Goal: Find contact information: Find contact information

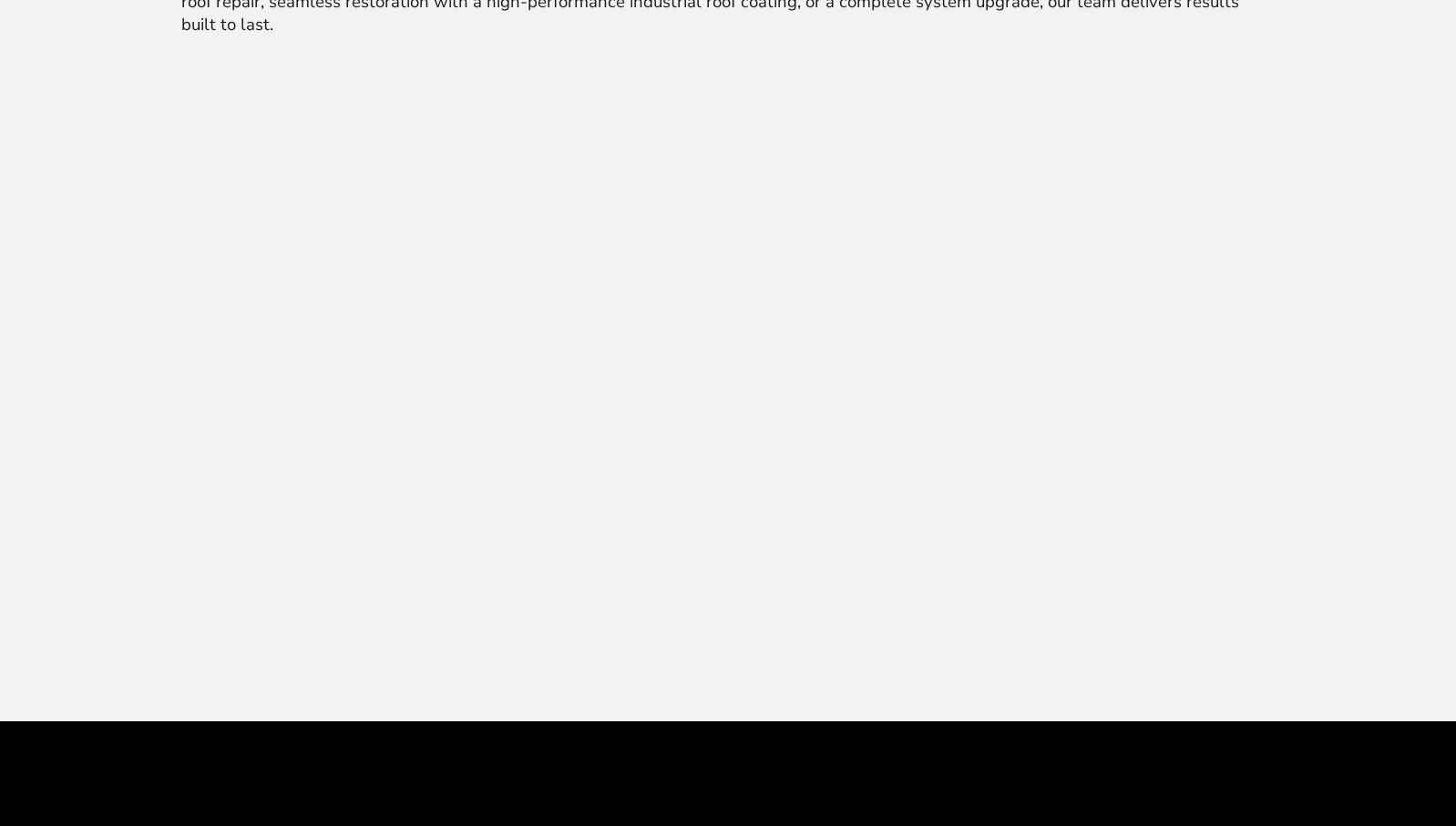
scroll to position [2274, 0]
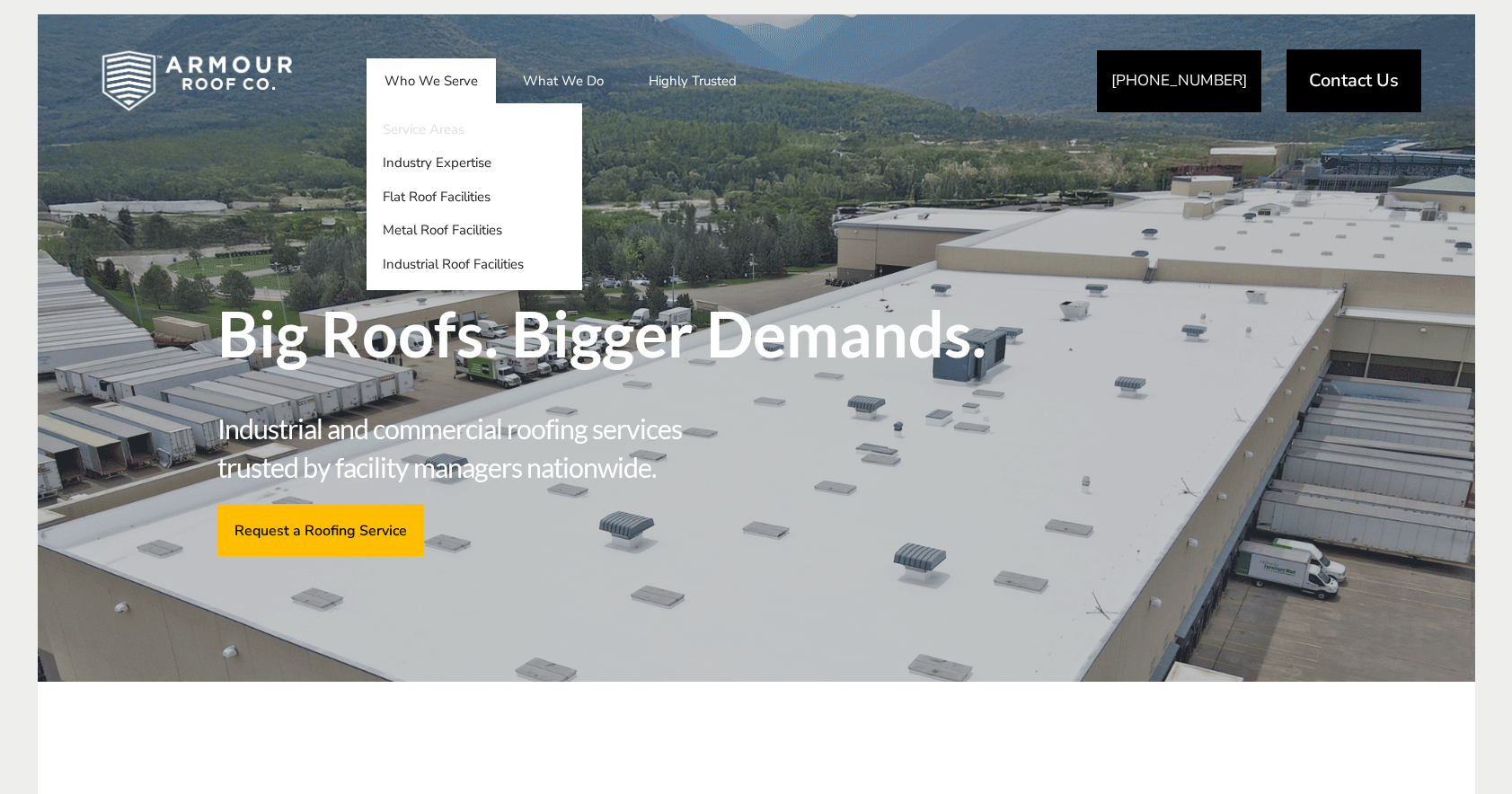
click at [435, 136] on link "Service Areas" at bounding box center [474, 130] width 216 height 34
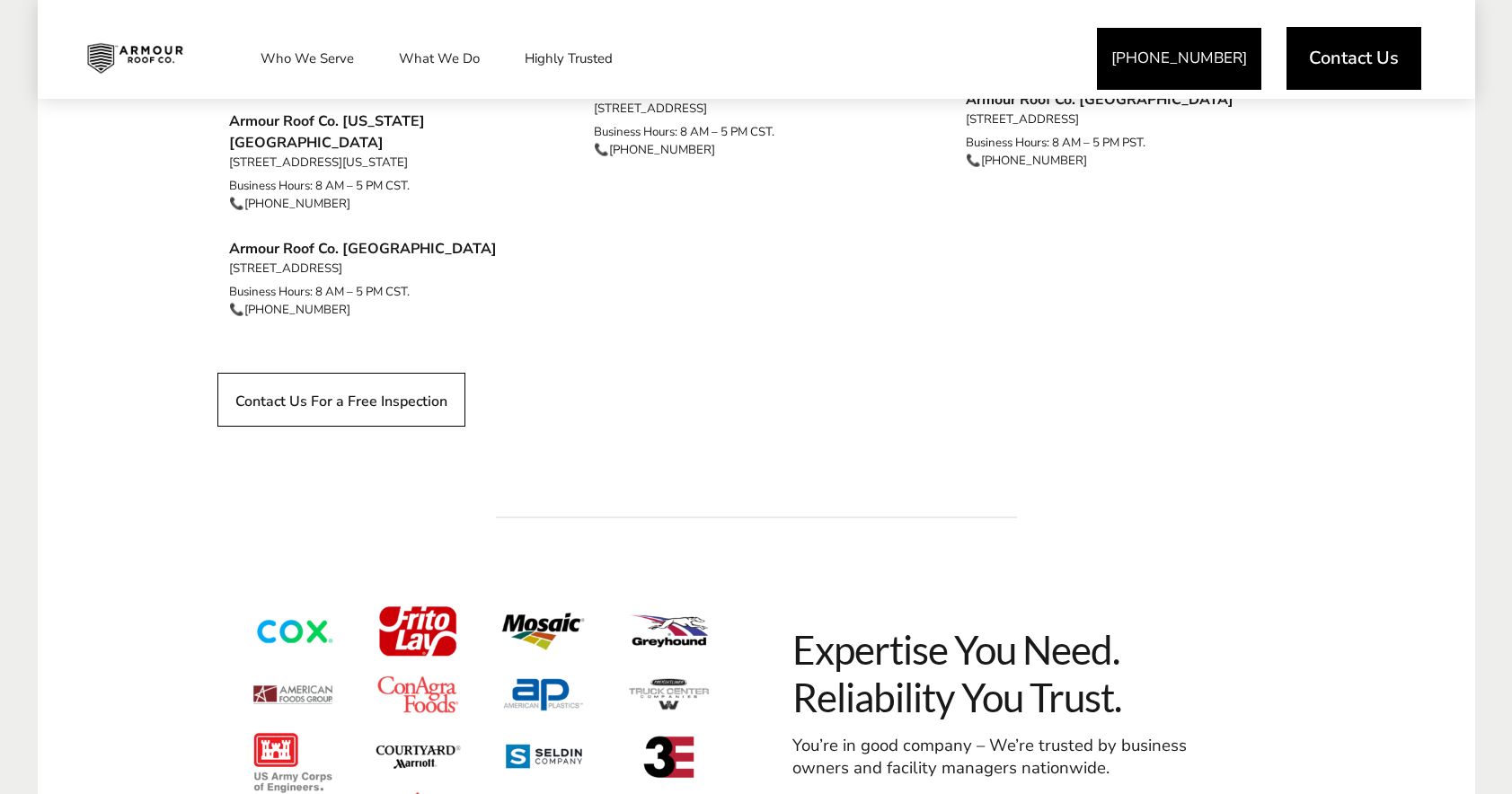
scroll to position [1641, 0]
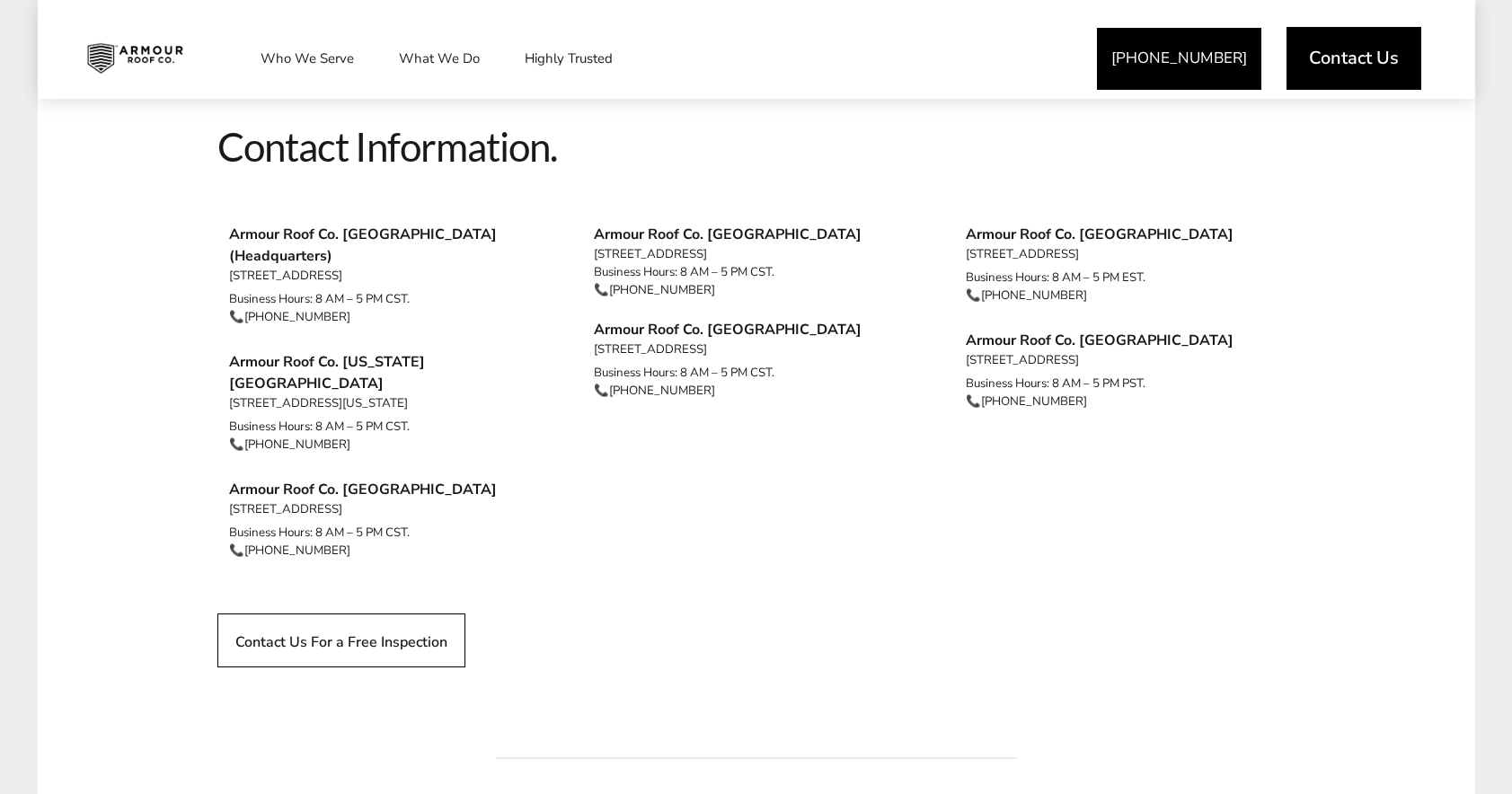
drag, startPoint x: 420, startPoint y: 253, endPoint x: 222, endPoint y: 250, distance: 198.0
click at [223, 250] on ul "Armour Roof Co. [GEOGRAPHIC_DATA] (Headquarters) [STREET_ADDRESS] Business Hour…" at bounding box center [388, 390] width 330 height 334
copy span "[STREET_ADDRESS]"
